Goal: Transaction & Acquisition: Purchase product/service

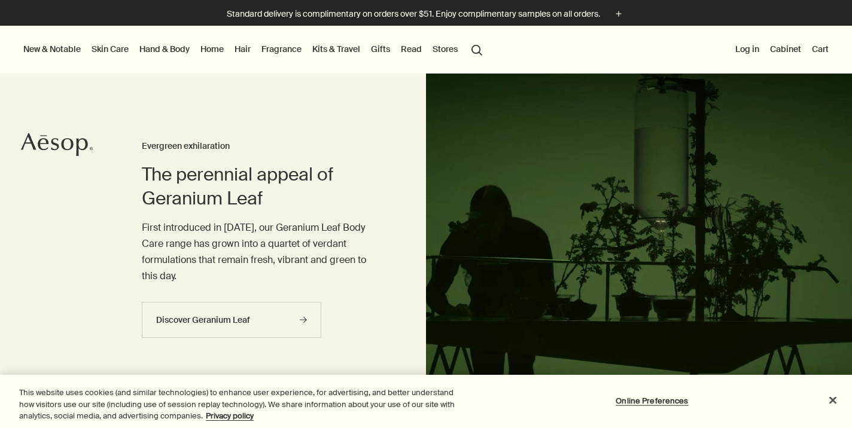
click at [752, 50] on button "Log in" at bounding box center [747, 49] width 29 height 16
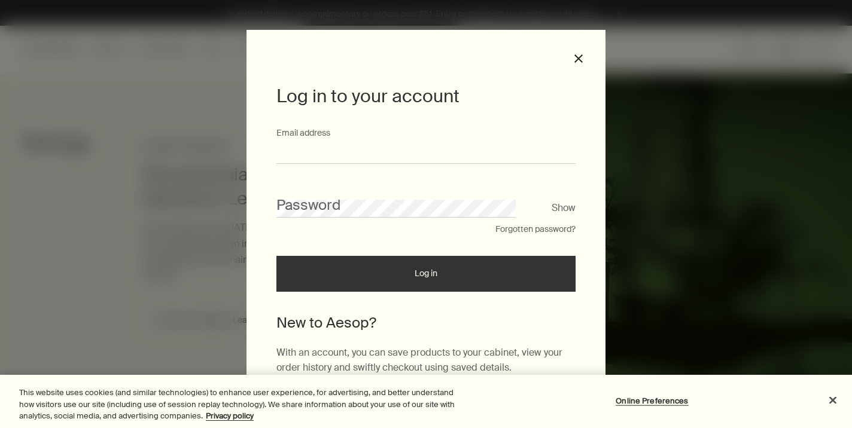
click at [351, 153] on input "Email address" at bounding box center [425, 153] width 299 height 22
type input "**********"
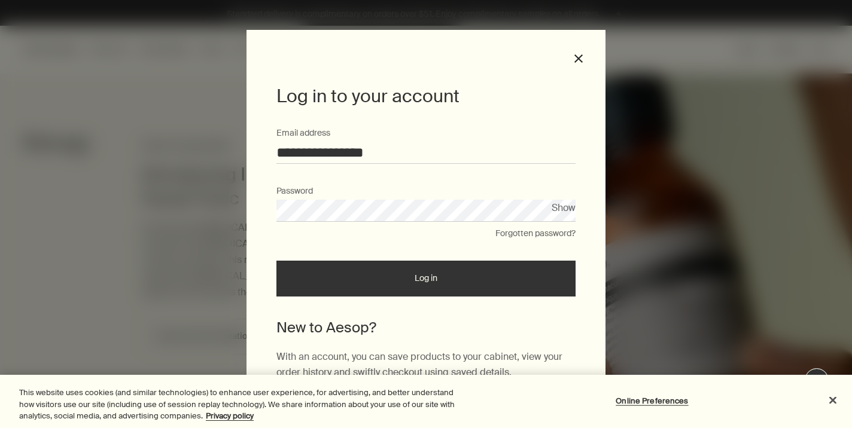
click at [565, 208] on button "Show" at bounding box center [564, 208] width 24 height 16
click at [446, 286] on button "Log in" at bounding box center [425, 279] width 299 height 36
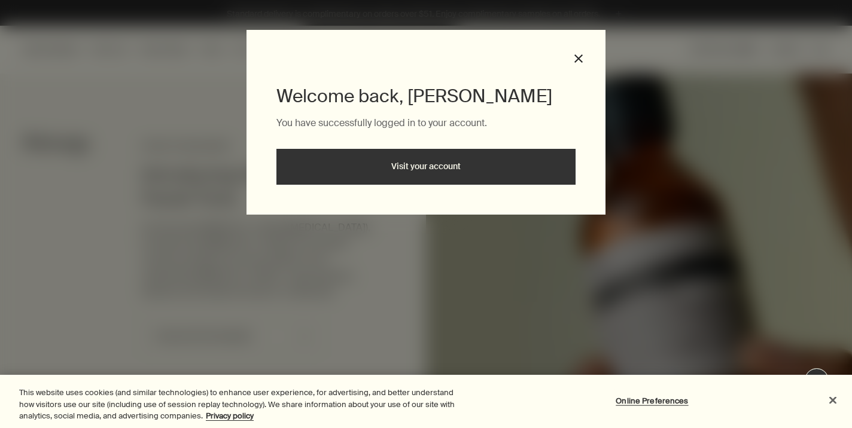
click at [831, 397] on button "Close" at bounding box center [832, 400] width 26 height 26
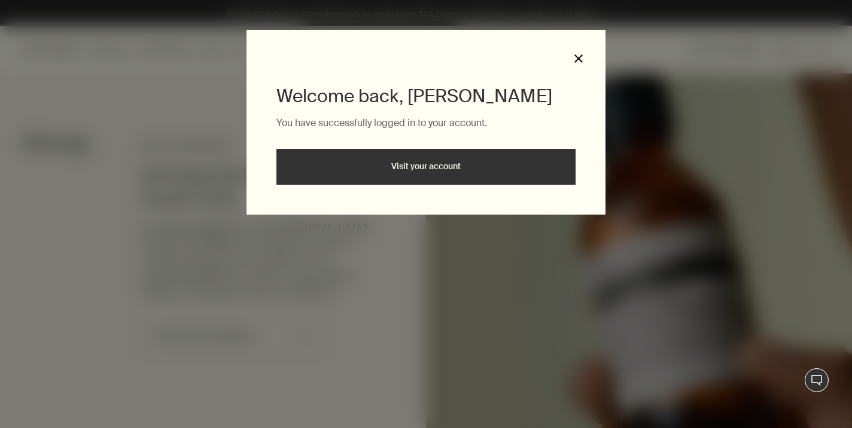
click at [577, 58] on button "close" at bounding box center [578, 58] width 11 height 11
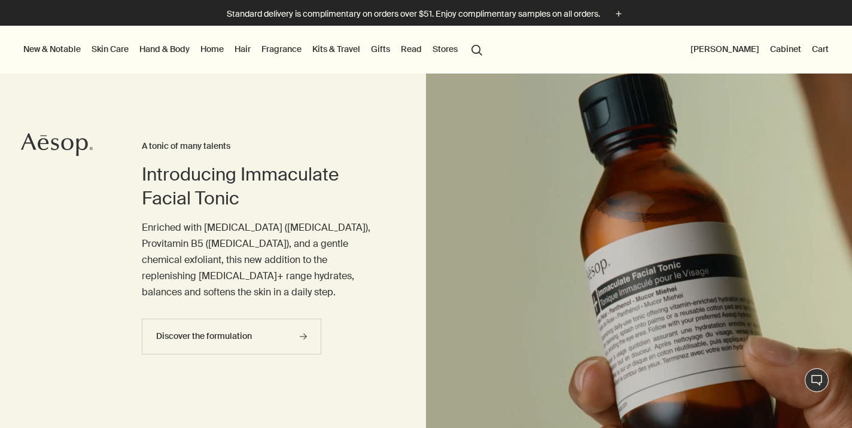
click at [828, 51] on button "Cart" at bounding box center [820, 49] width 22 height 16
click at [816, 48] on button "Cart" at bounding box center [820, 49] width 22 height 16
click at [257, 250] on p "Enriched with Vitamin B3 (Niacinamide), Provitamin B5 (Panthenol), and a gentle…" at bounding box center [260, 260] width 236 height 81
click at [169, 51] on link "Hand & Body" at bounding box center [164, 49] width 55 height 16
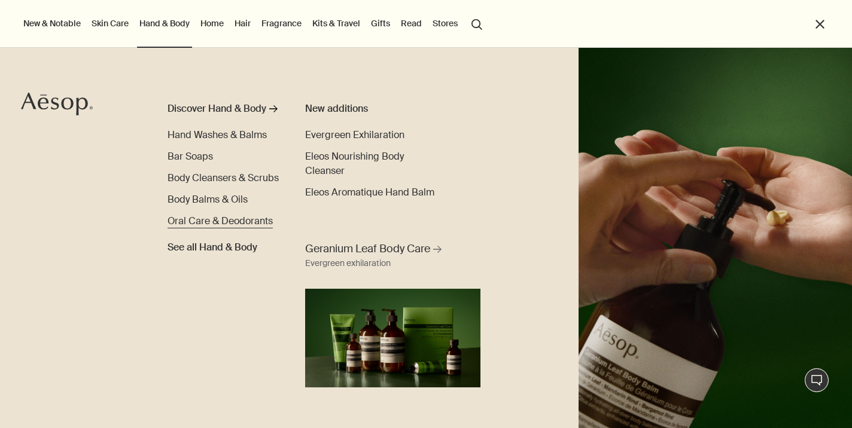
click at [197, 224] on span "Oral Care & Deodorants" at bounding box center [219, 221] width 105 height 13
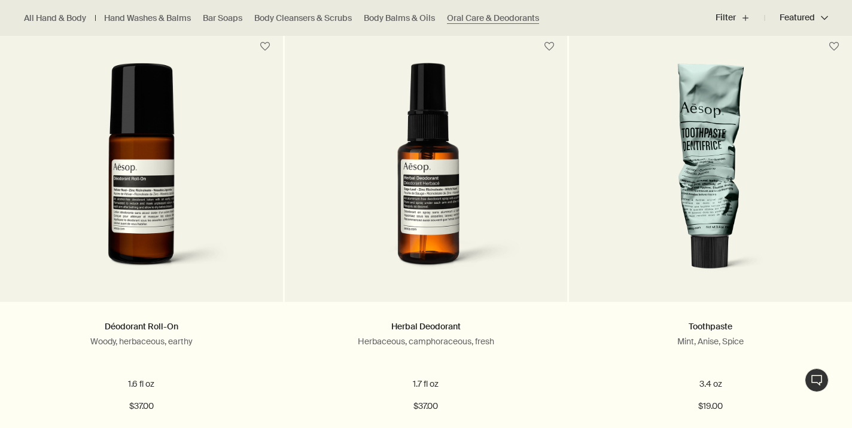
scroll to position [788, 0]
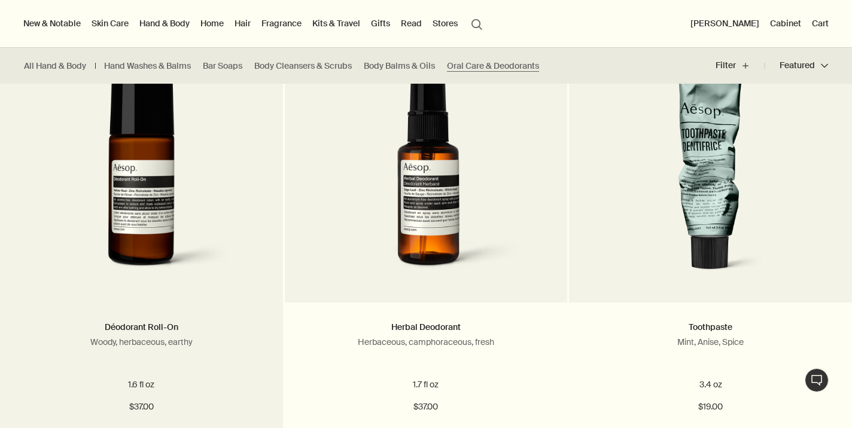
click at [137, 179] on img at bounding box center [142, 173] width 218 height 221
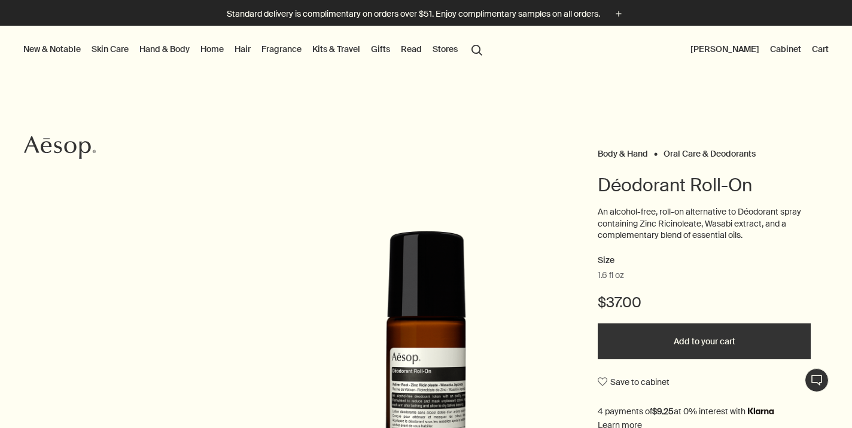
click at [688, 340] on button "Add to your cart" at bounding box center [704, 342] width 213 height 36
click at [811, 47] on button "Cart 1" at bounding box center [815, 49] width 31 height 16
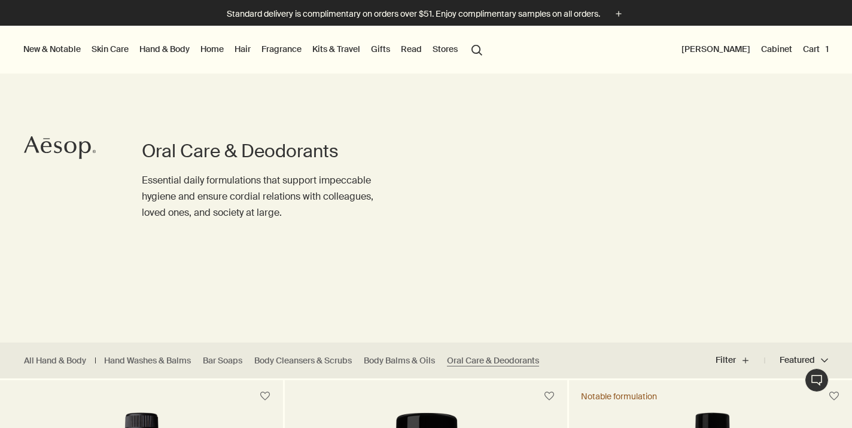
click at [711, 49] on button "[PERSON_NAME]" at bounding box center [716, 49] width 74 height 16
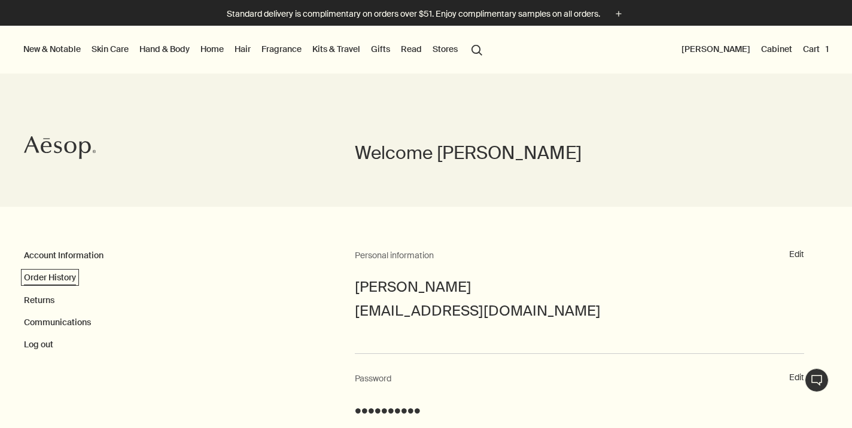
click at [69, 275] on link "Order History" at bounding box center [50, 277] width 52 height 11
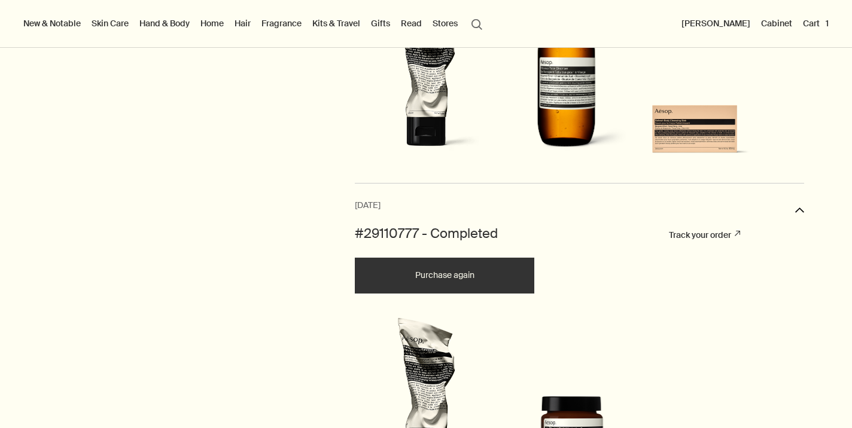
scroll to position [571, 0]
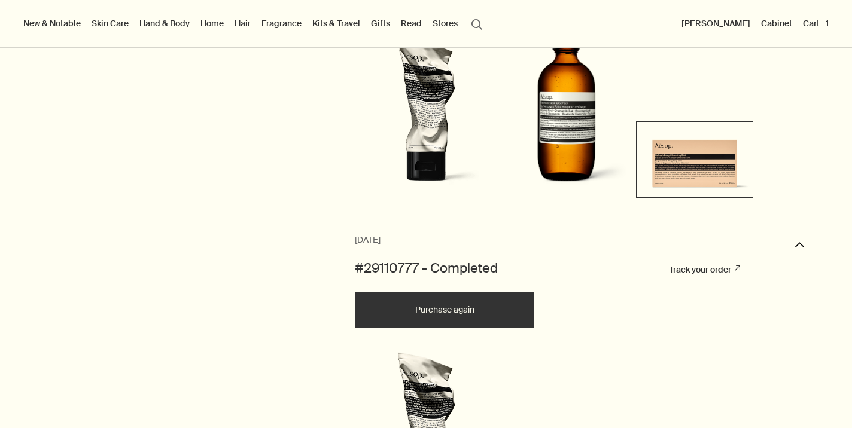
click at [694, 166] on img at bounding box center [694, 158] width 111 height 68
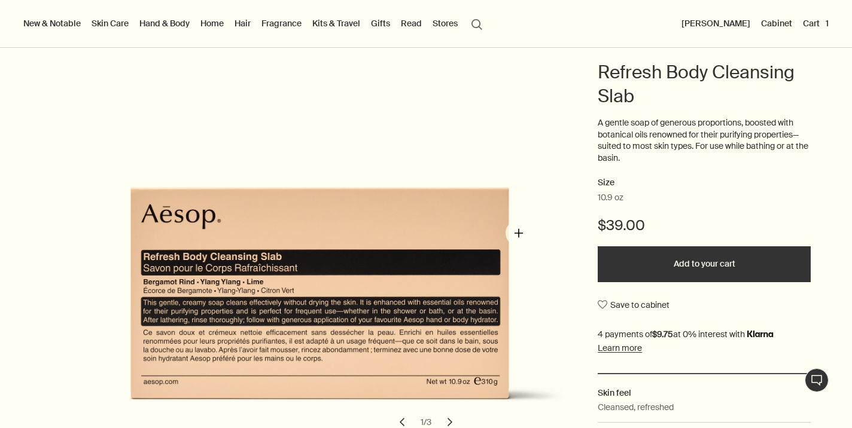
scroll to position [112, 0]
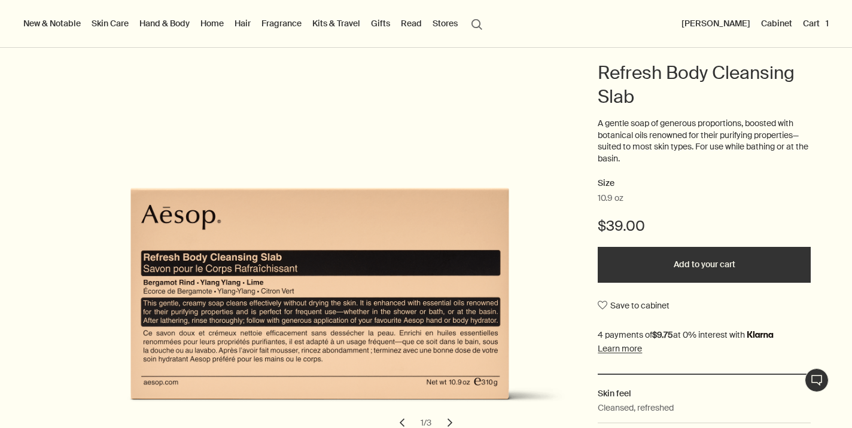
click at [714, 269] on button "Add to your cart" at bounding box center [704, 265] width 213 height 36
click at [111, 25] on link "Skin Care" at bounding box center [110, 24] width 42 height 16
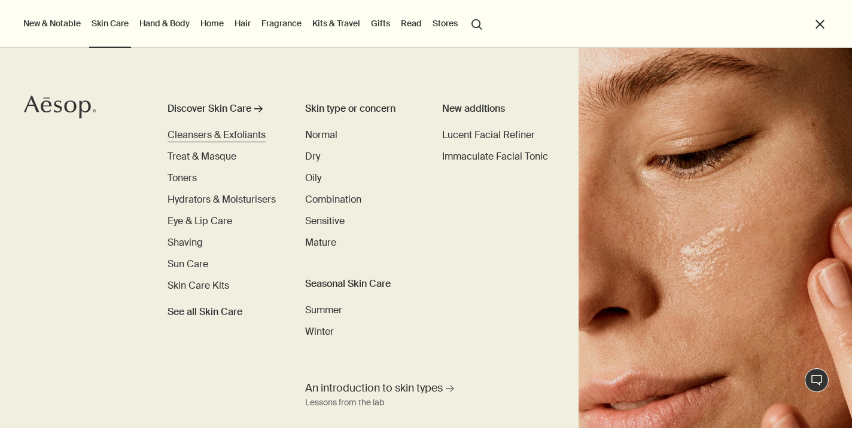
click at [211, 134] on span "Cleansers & Exfoliants" at bounding box center [216, 135] width 98 height 13
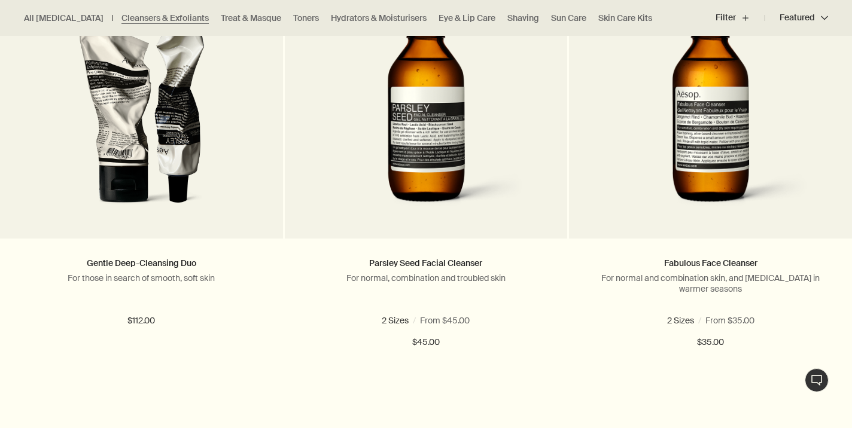
scroll to position [416, 0]
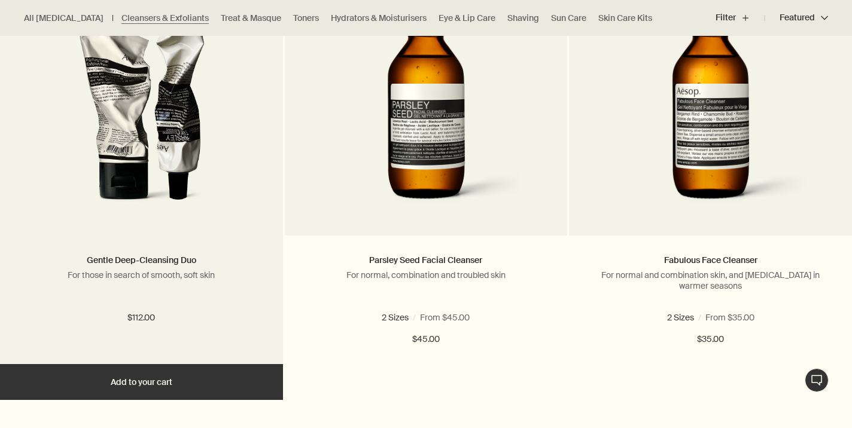
click at [175, 154] on img at bounding box center [141, 106] width 195 height 221
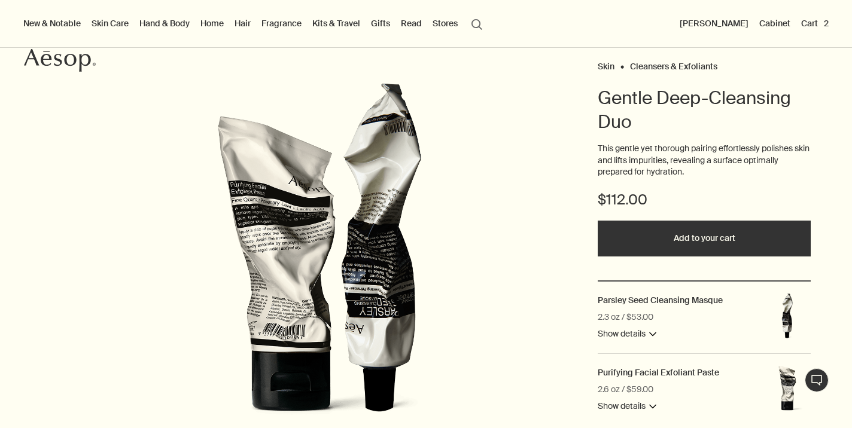
scroll to position [86, 0]
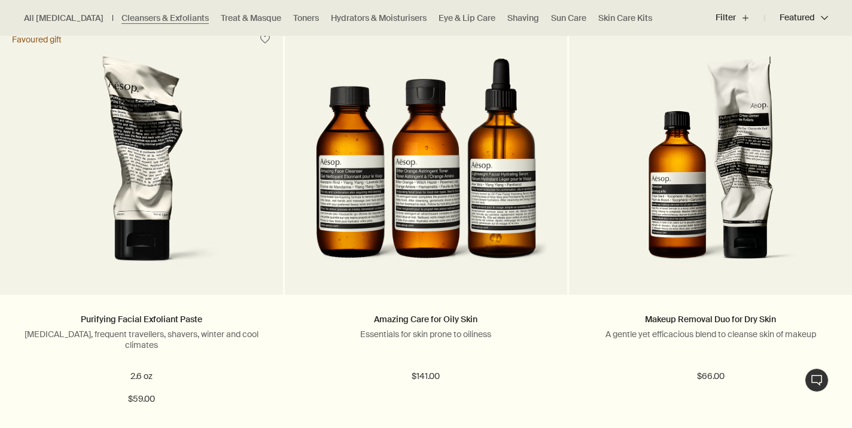
scroll to position [1673, 0]
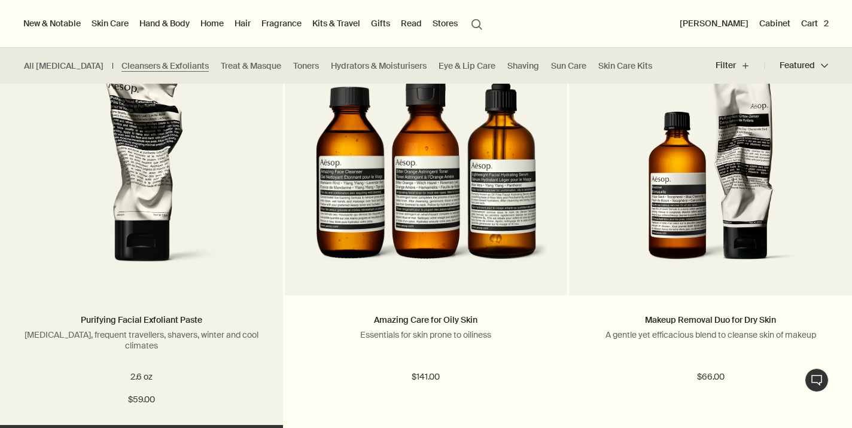
click at [157, 181] on img at bounding box center [141, 166] width 192 height 221
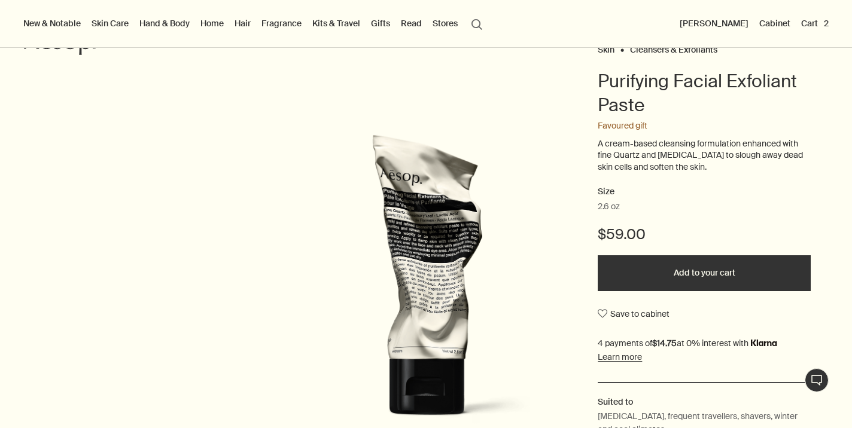
scroll to position [102, 0]
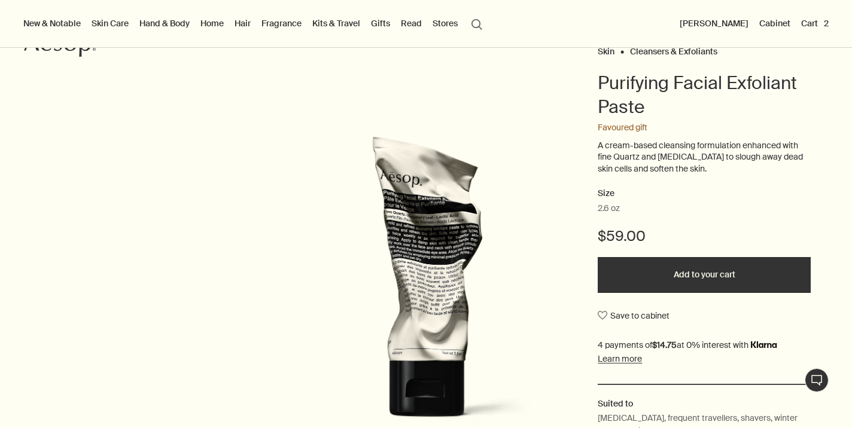
click at [720, 280] on button "Add to your cart" at bounding box center [704, 275] width 213 height 36
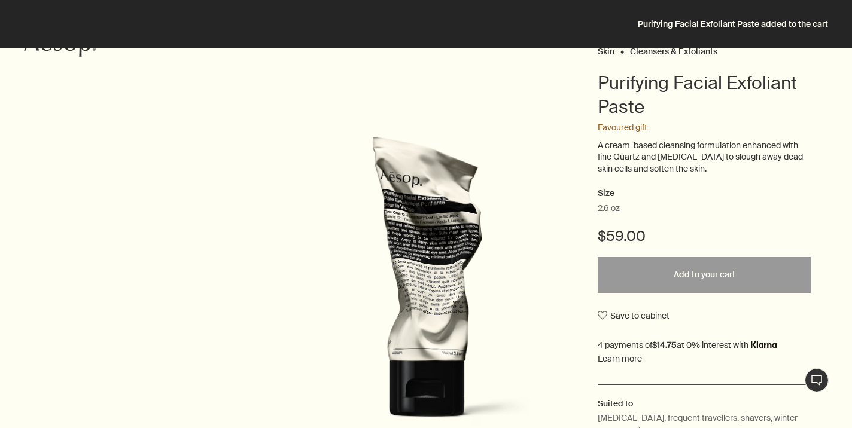
scroll to position [0, 0]
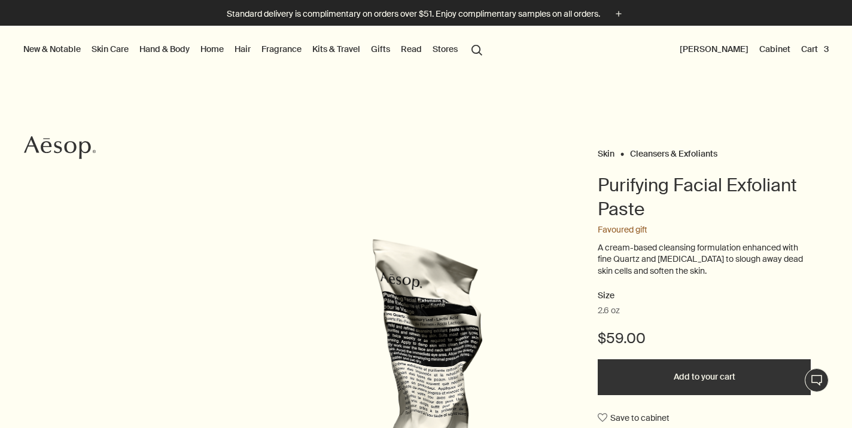
click at [810, 48] on button "Cart 3" at bounding box center [815, 49] width 32 height 16
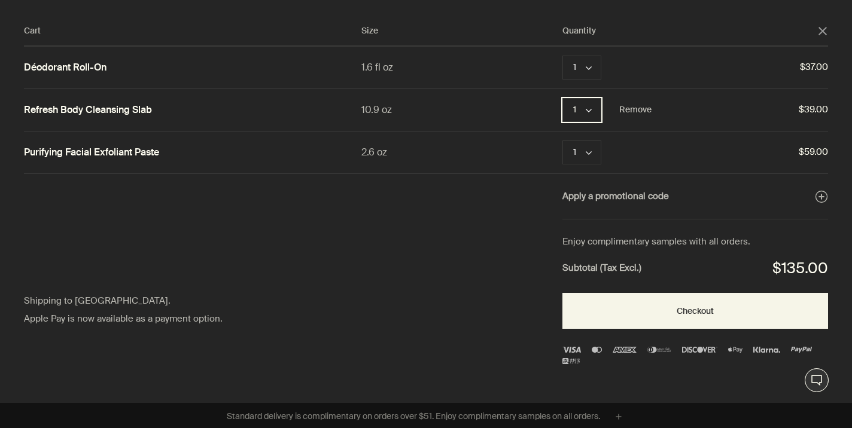
click at [589, 108] on icon "chevron" at bounding box center [589, 111] width 6 height 6
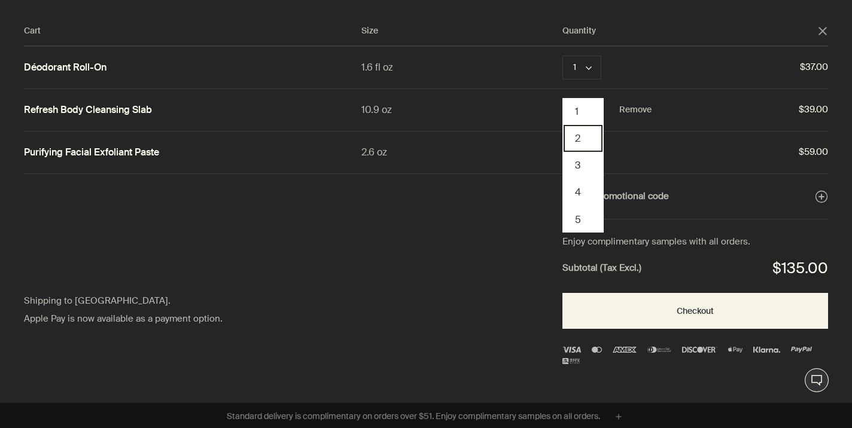
click at [580, 142] on button "2" at bounding box center [582, 138] width 39 height 27
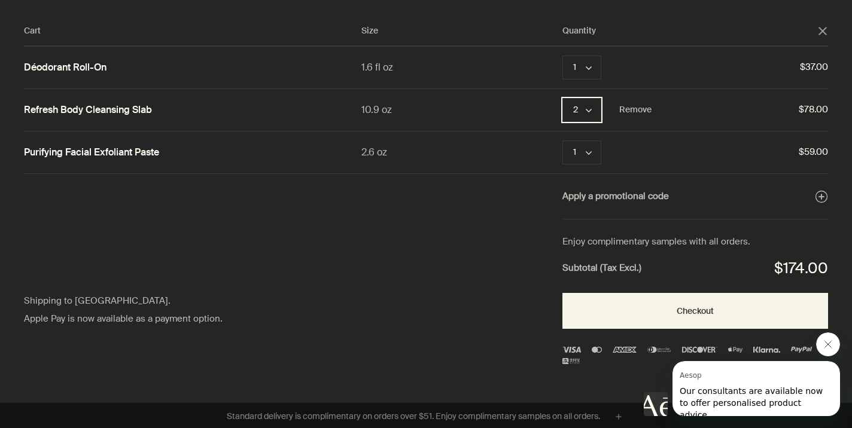
click at [589, 108] on icon "chevron" at bounding box center [589, 111] width 6 height 6
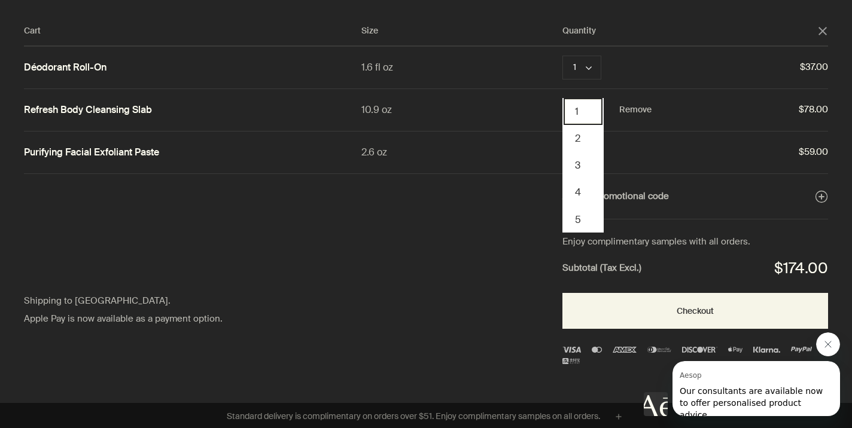
click at [580, 111] on button "1" at bounding box center [582, 111] width 39 height 27
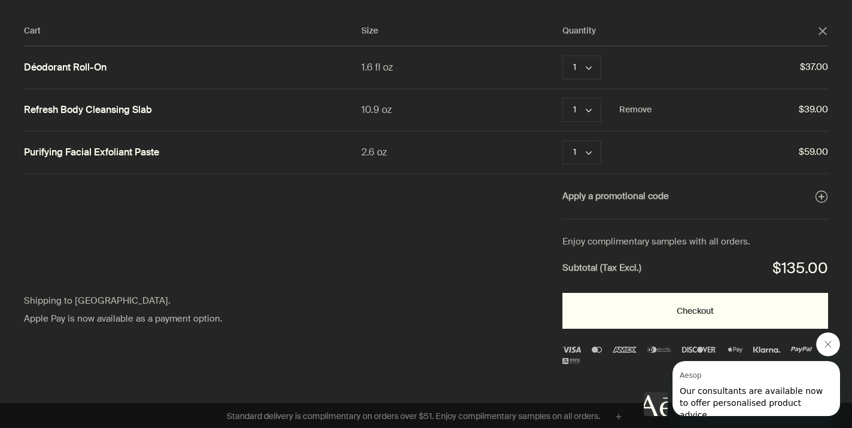
click at [693, 313] on button "Checkout" at bounding box center [695, 311] width 266 height 36
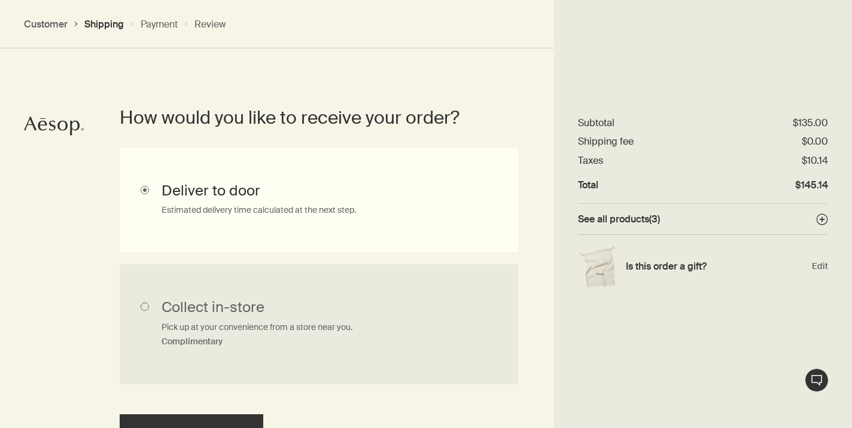
scroll to position [281, 0]
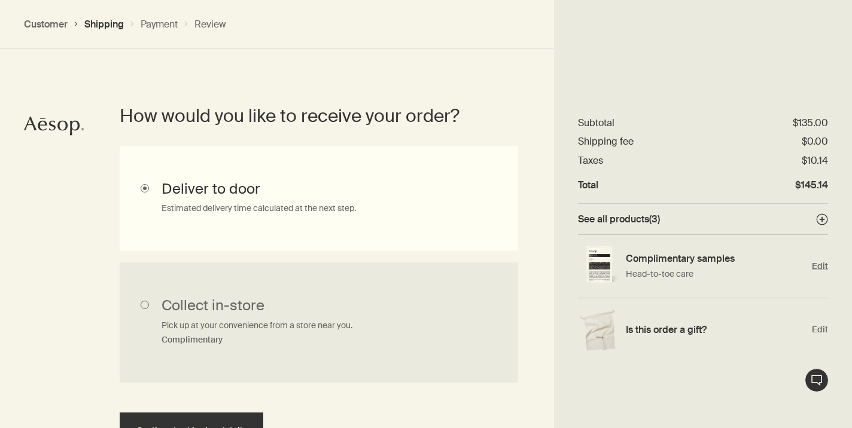
click at [824, 267] on span "Edit" at bounding box center [820, 266] width 16 height 11
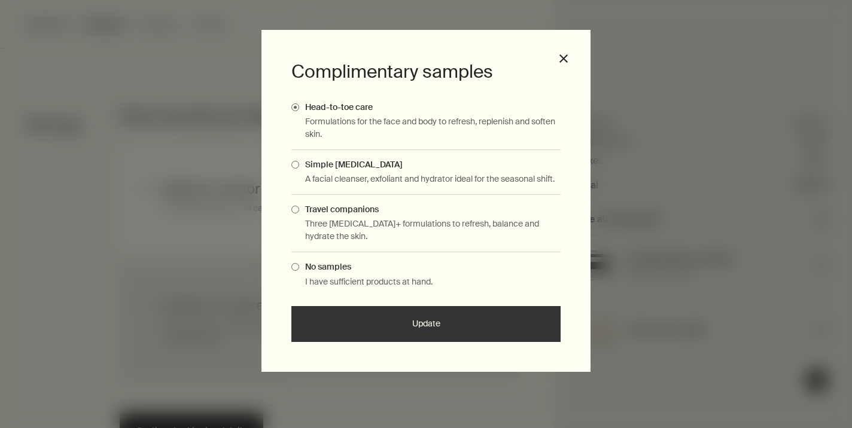
click at [295, 165] on span "Complimentary Samples Modal" at bounding box center [295, 165] width 8 height 8
click at [299, 165] on input "Simple [MEDICAL_DATA]" at bounding box center [299, 163] width 0 height 8
click at [428, 329] on button "Update" at bounding box center [425, 324] width 269 height 36
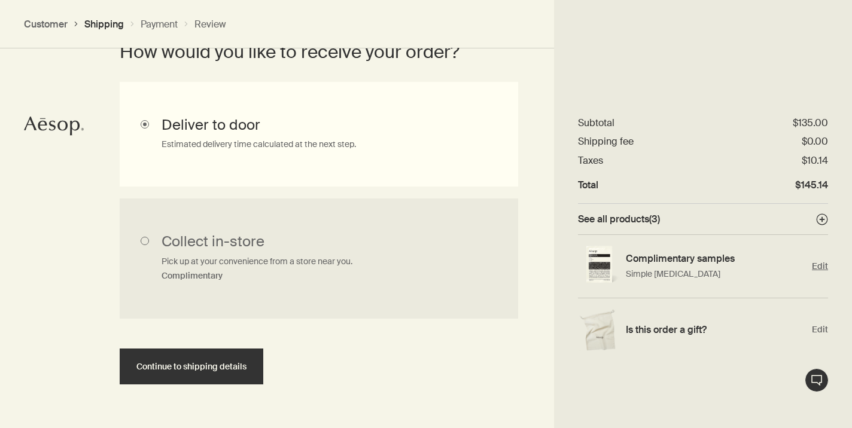
scroll to position [344, 0]
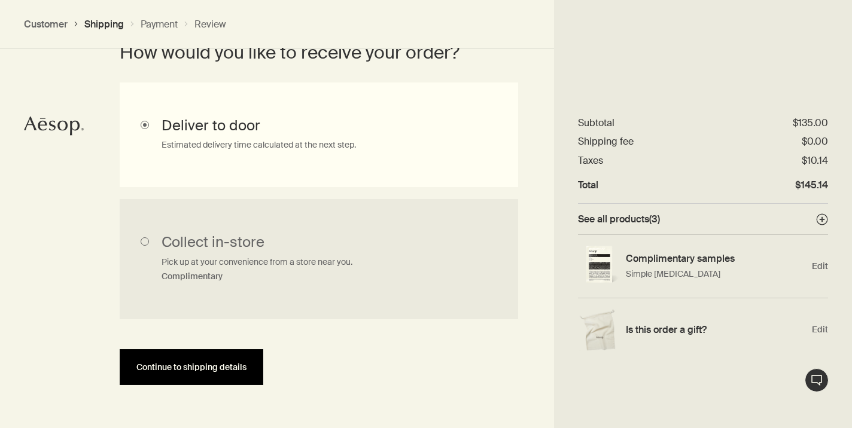
click at [227, 369] on span "Continue to shipping details" at bounding box center [191, 367] width 110 height 9
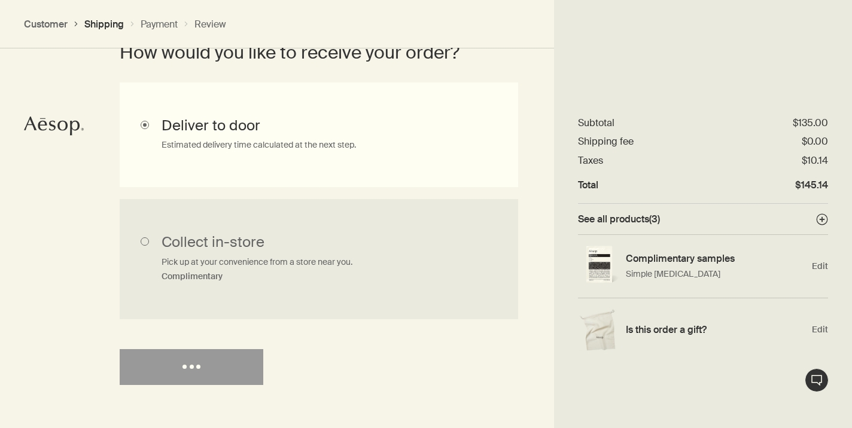
select select "US"
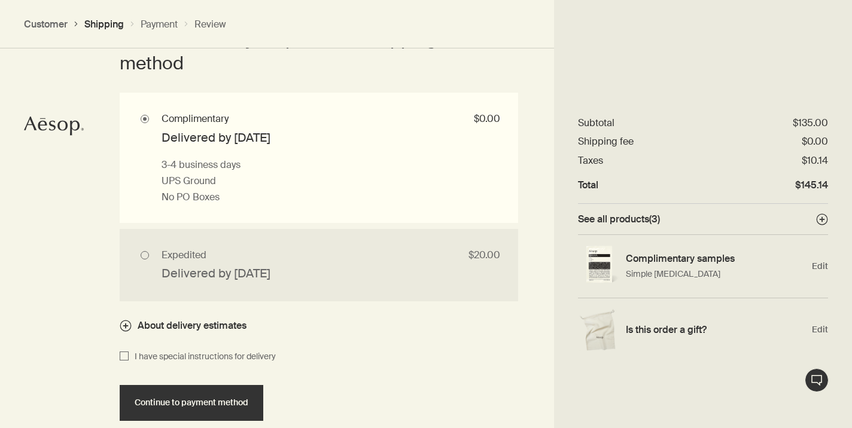
scroll to position [1126, 0]
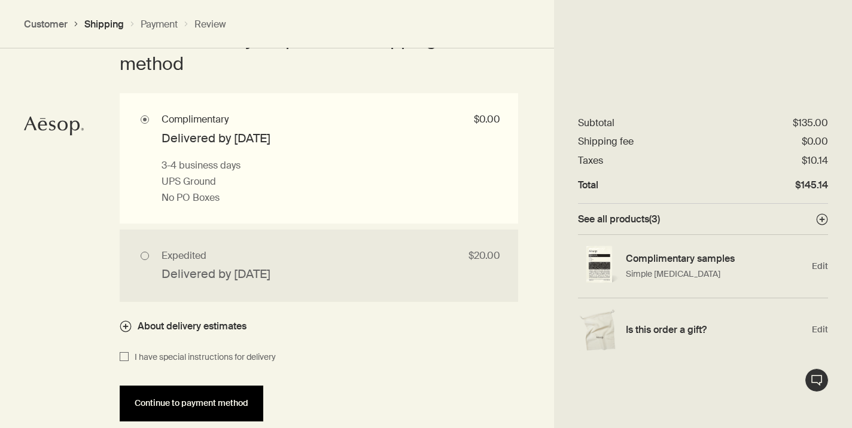
click at [235, 407] on span "Continue to payment method" at bounding box center [192, 403] width 114 height 9
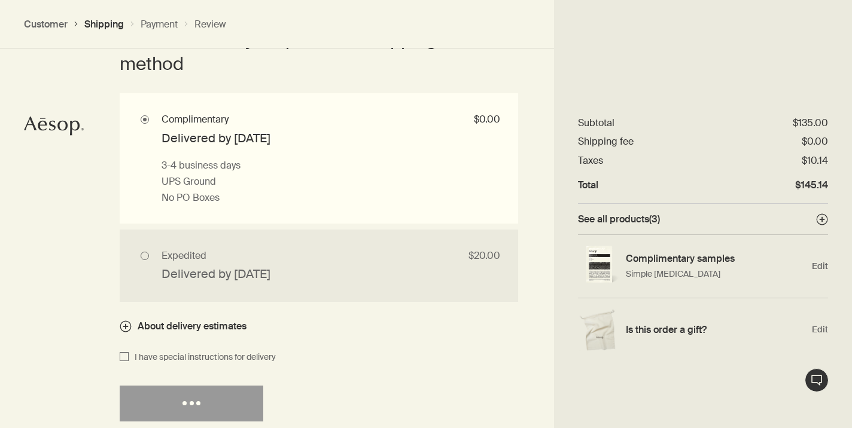
select select "US"
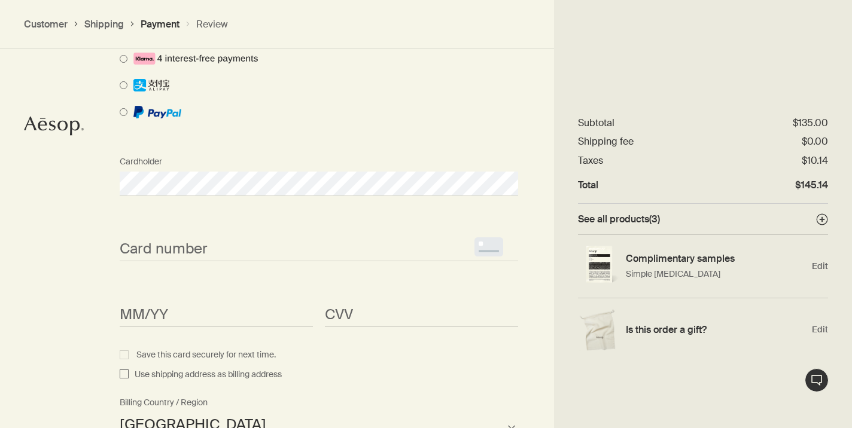
scroll to position [1005, 0]
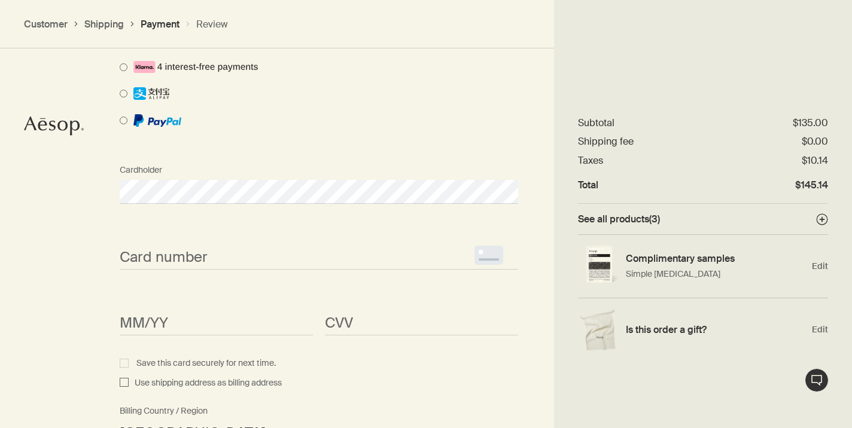
click at [189, 249] on span "<p>Your browser does not support iframes.</p>" at bounding box center [319, 258] width 398 height 24
click at [386, 374] on div "Card number <p>Your browser does not support iframes.</p> MM/YY <p>Your browser…" at bounding box center [319, 301] width 410 height 152
click at [362, 330] on span "<p>Your browser does not support iframes.</p>" at bounding box center [421, 324] width 193 height 24
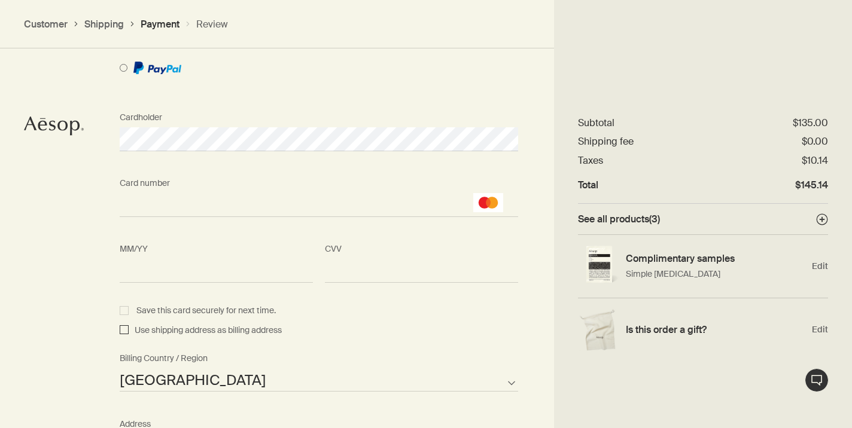
click at [121, 331] on input "Use shipping address as billing address" at bounding box center [124, 331] width 9 height 14
checkbox input "true"
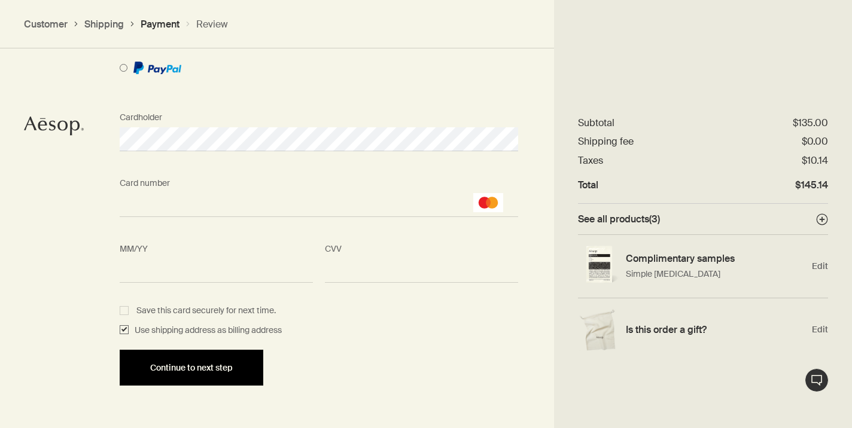
click at [249, 365] on button "Continue to next step" at bounding box center [192, 368] width 144 height 36
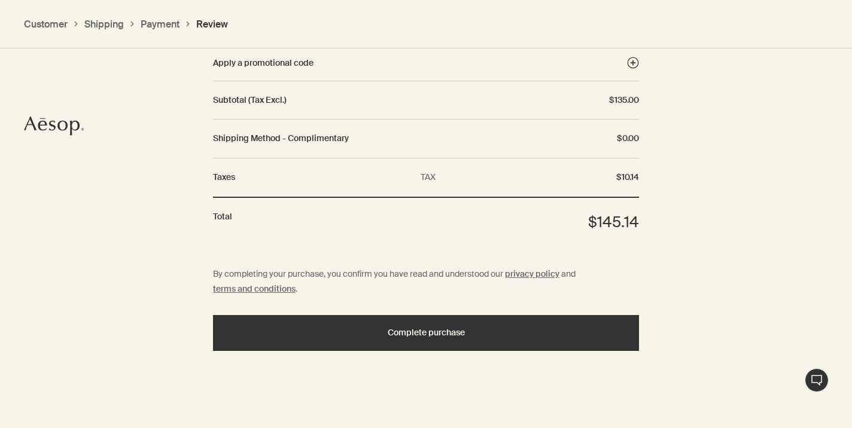
scroll to position [1473, 0]
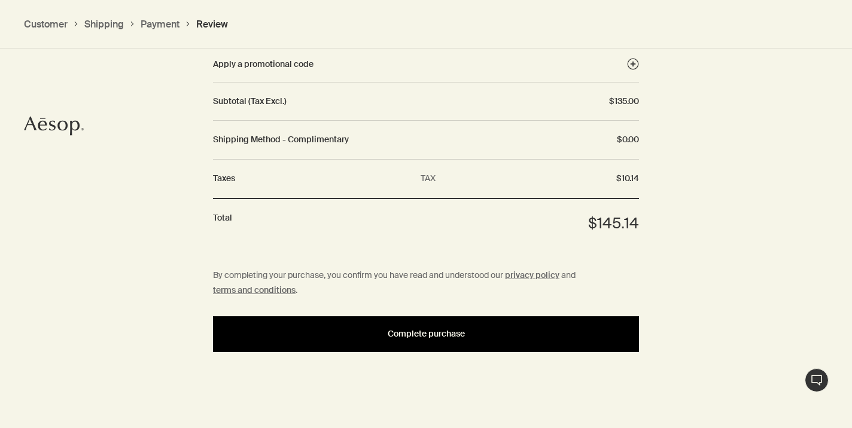
click at [426, 340] on button "Complete purchase" at bounding box center [426, 334] width 426 height 36
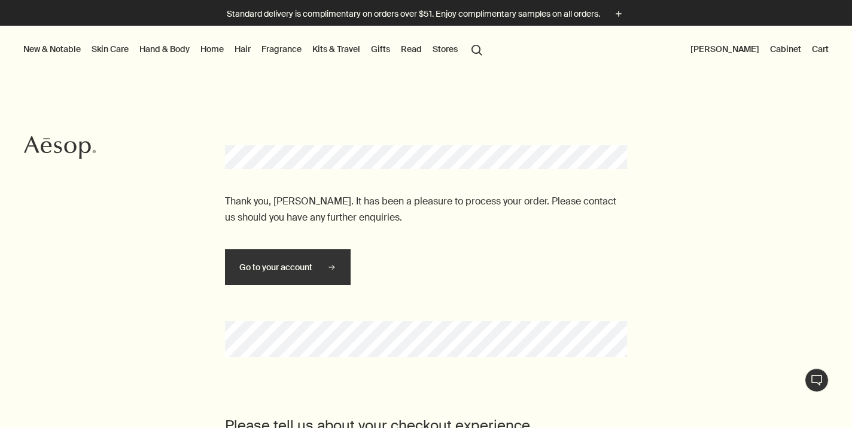
click at [720, 48] on button "Deborah Hicks-Rogoff" at bounding box center [725, 49] width 74 height 16
click at [699, 46] on button "Deborah Hicks-Rogoff" at bounding box center [725, 49] width 74 height 16
